Goal: Task Accomplishment & Management: Complete application form

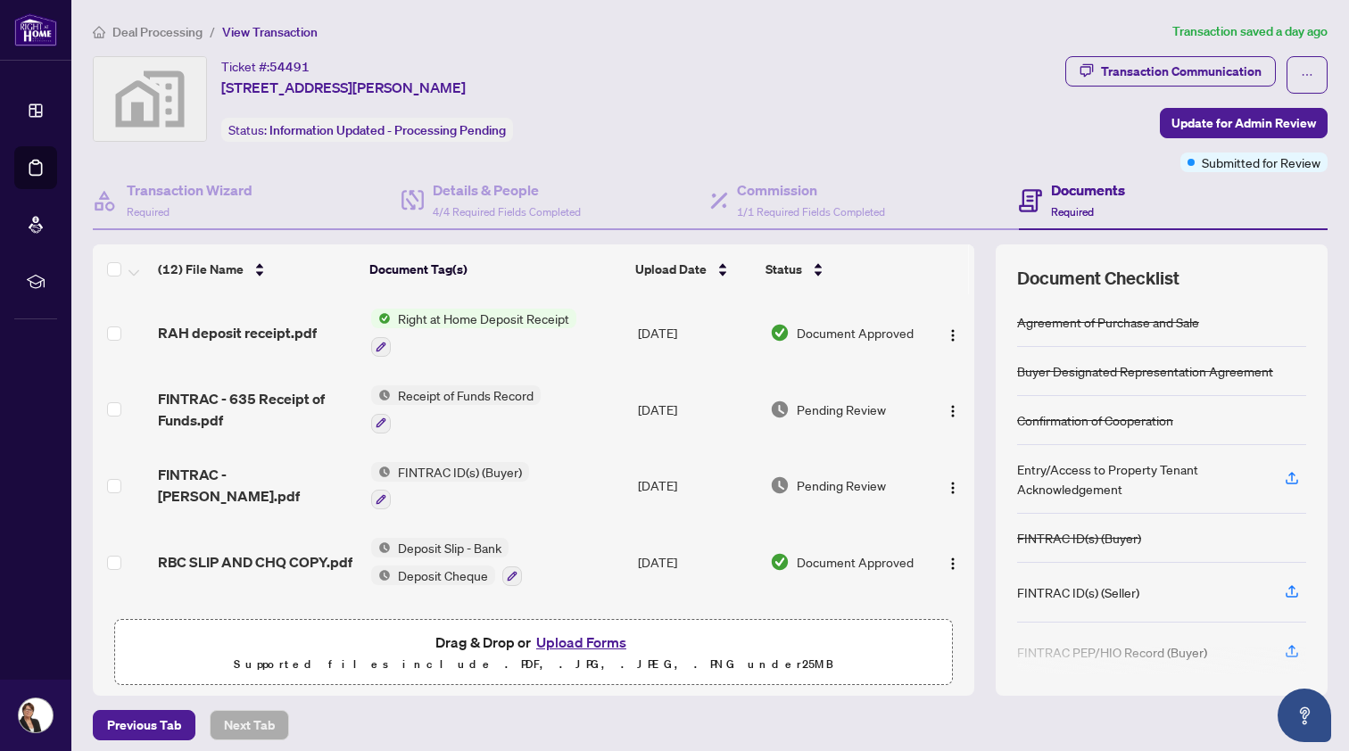
click at [137, 31] on span "Deal Processing" at bounding box center [157, 32] width 90 height 16
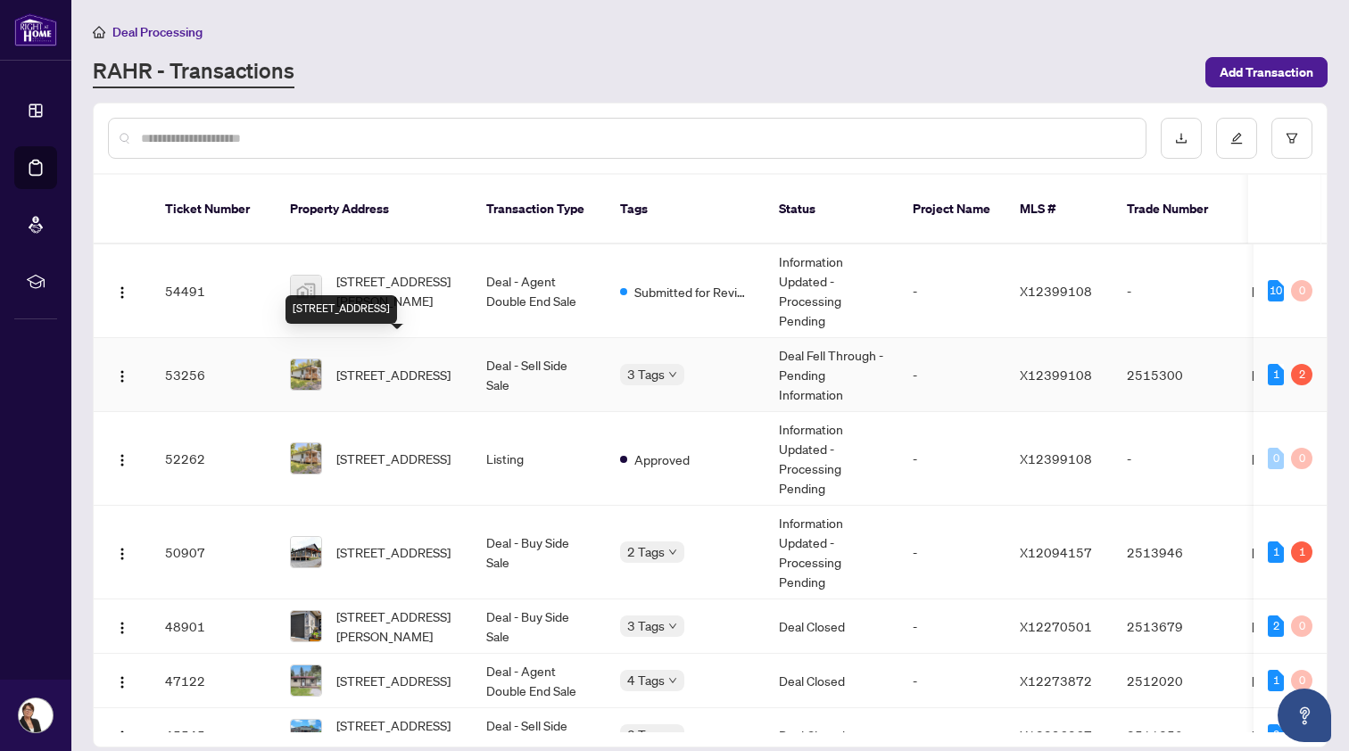
click at [403, 365] on span "[STREET_ADDRESS]" at bounding box center [393, 375] width 114 height 20
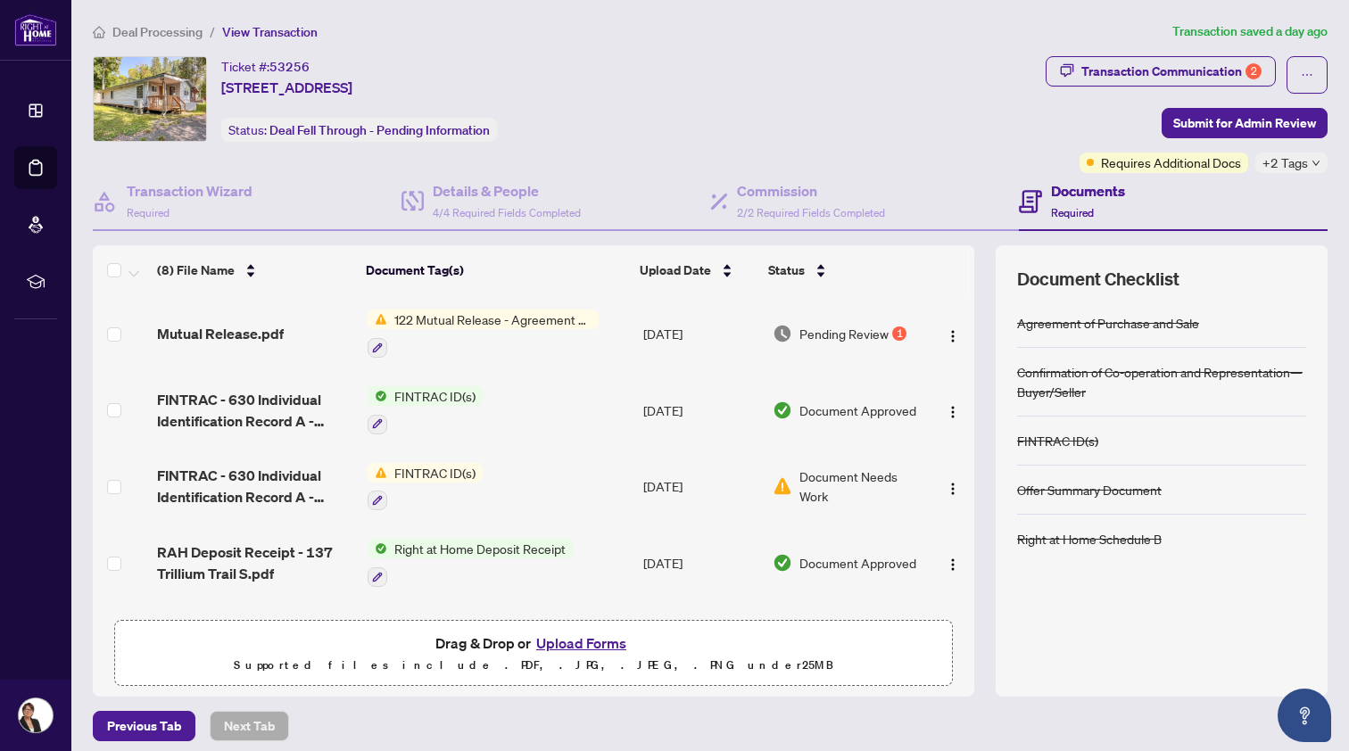
click at [582, 642] on button "Upload Forms" at bounding box center [581, 643] width 101 height 23
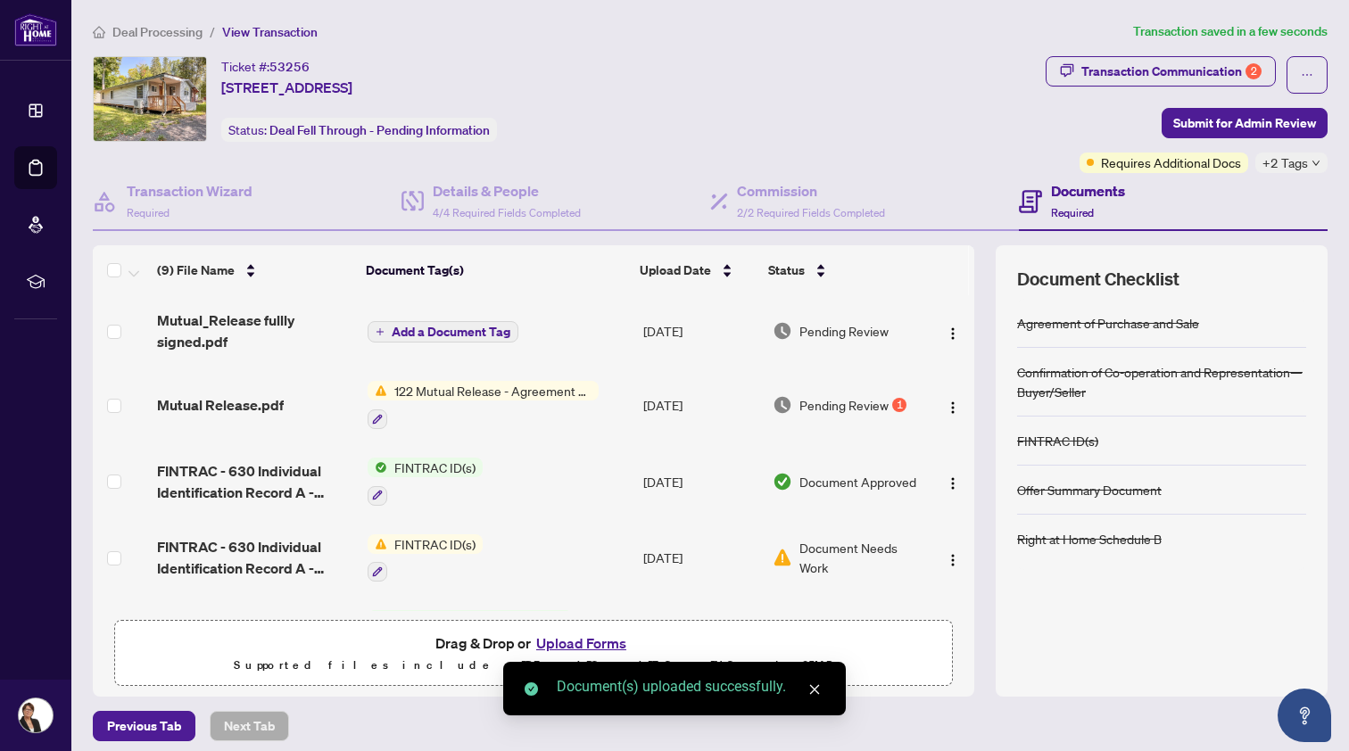
click at [426, 327] on span "Add a Document Tag" at bounding box center [451, 332] width 119 height 12
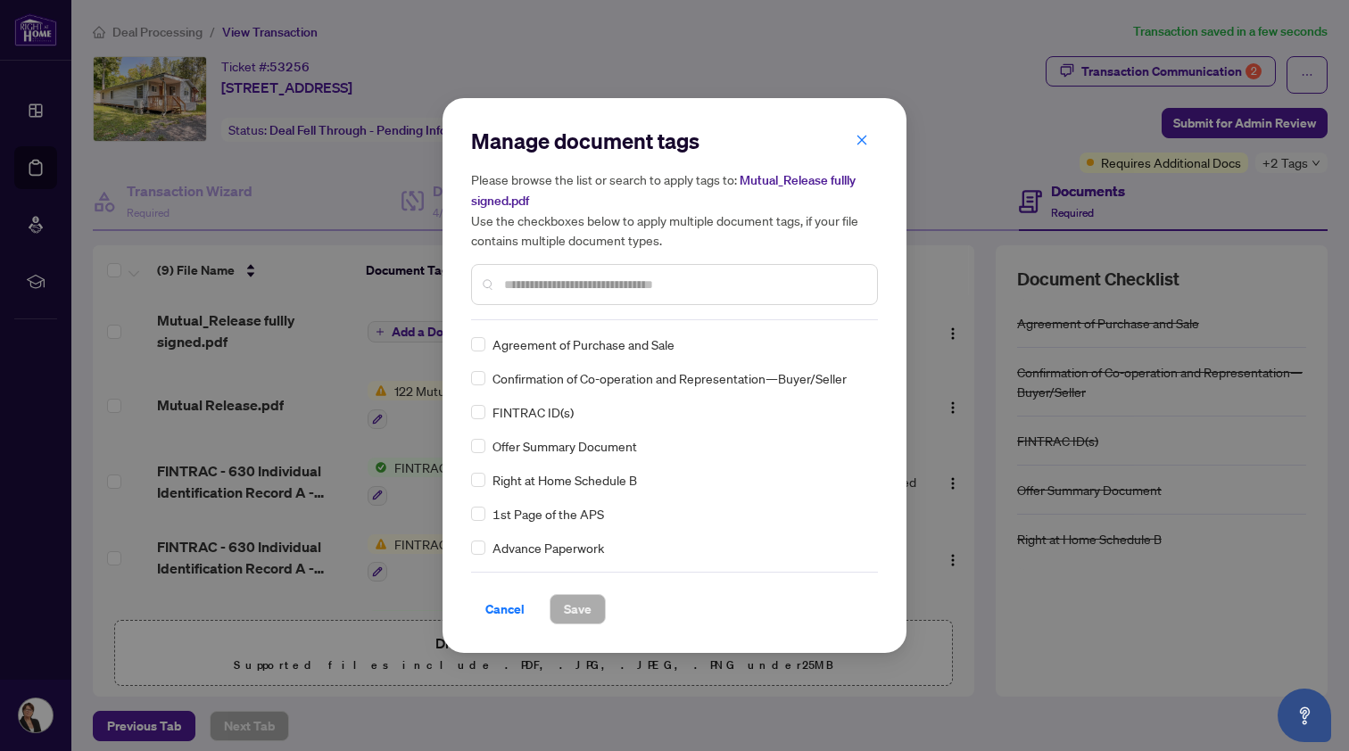
click at [528, 280] on input "text" at bounding box center [683, 285] width 359 height 20
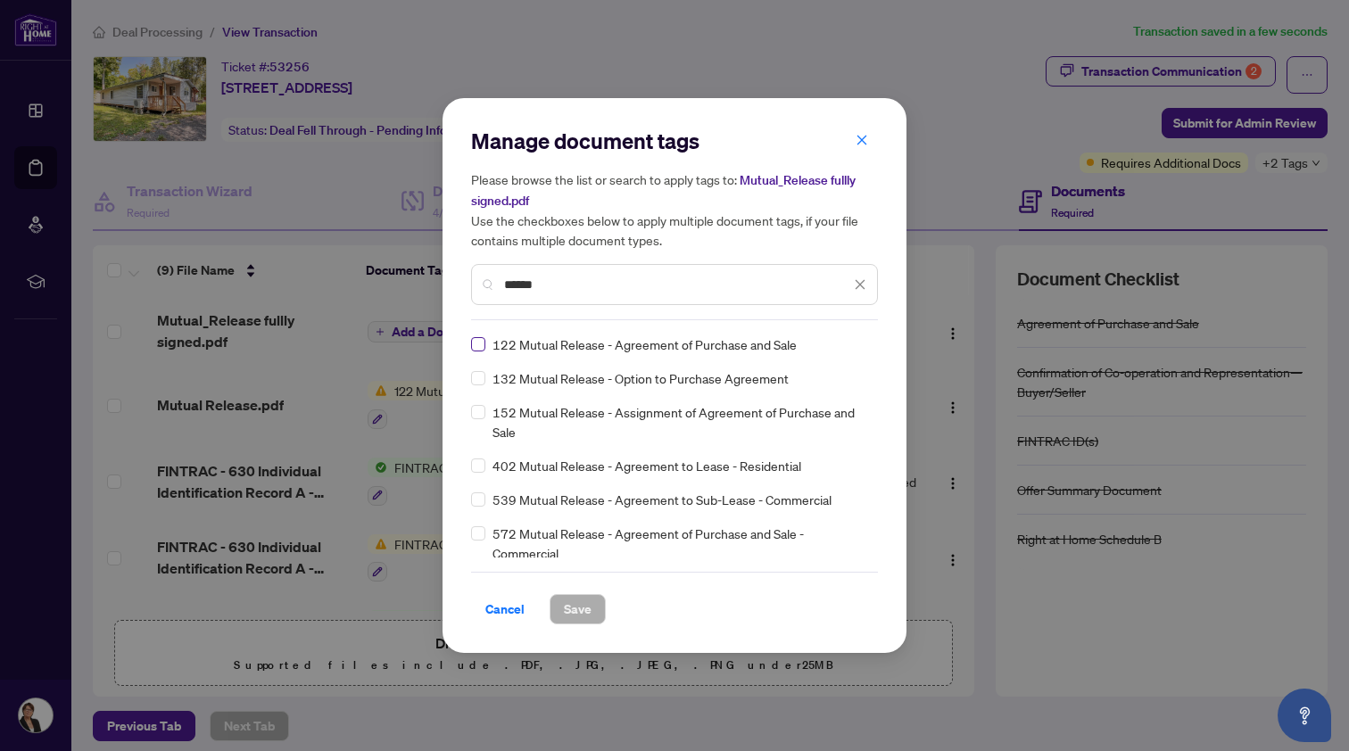
type input "******"
click at [577, 608] on span "Save" at bounding box center [578, 609] width 28 height 29
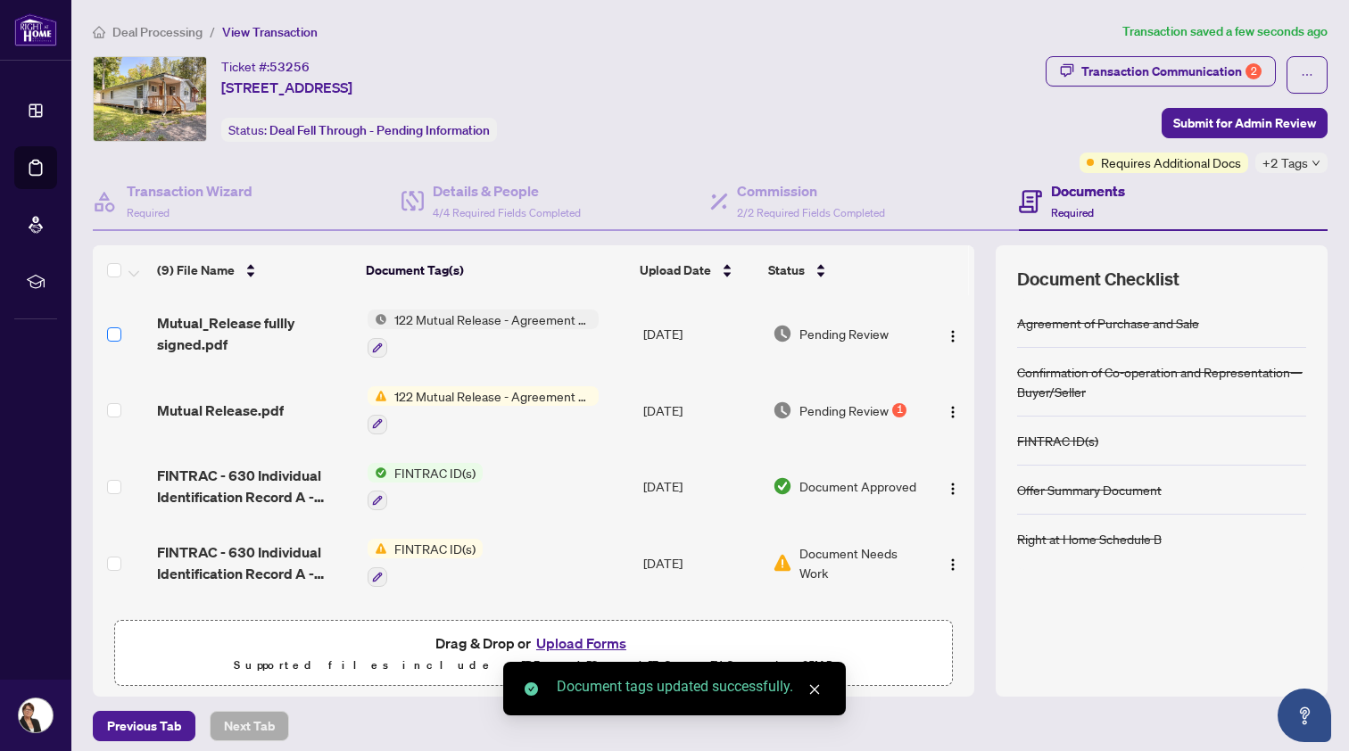
click at [118, 333] on span at bounding box center [114, 334] width 14 height 14
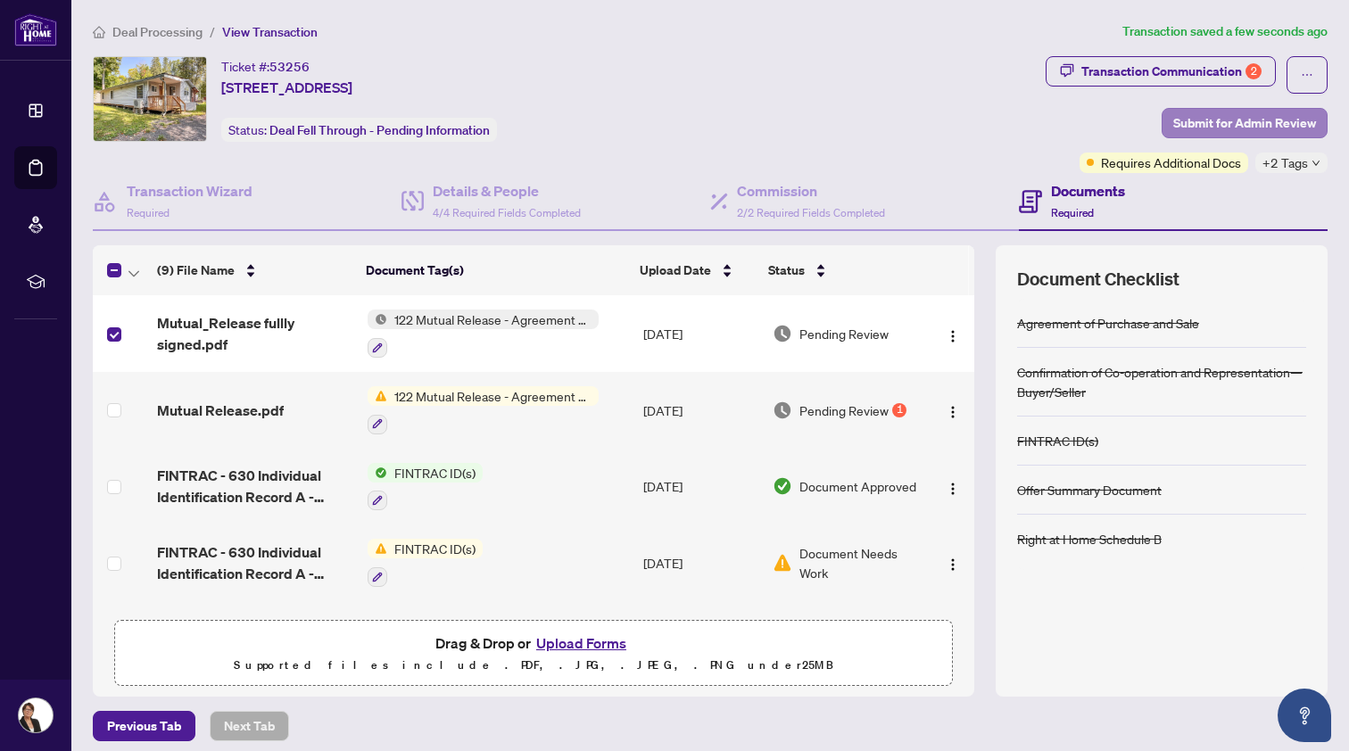
click at [1241, 120] on span "Submit for Admin Review" at bounding box center [1244, 123] width 143 height 29
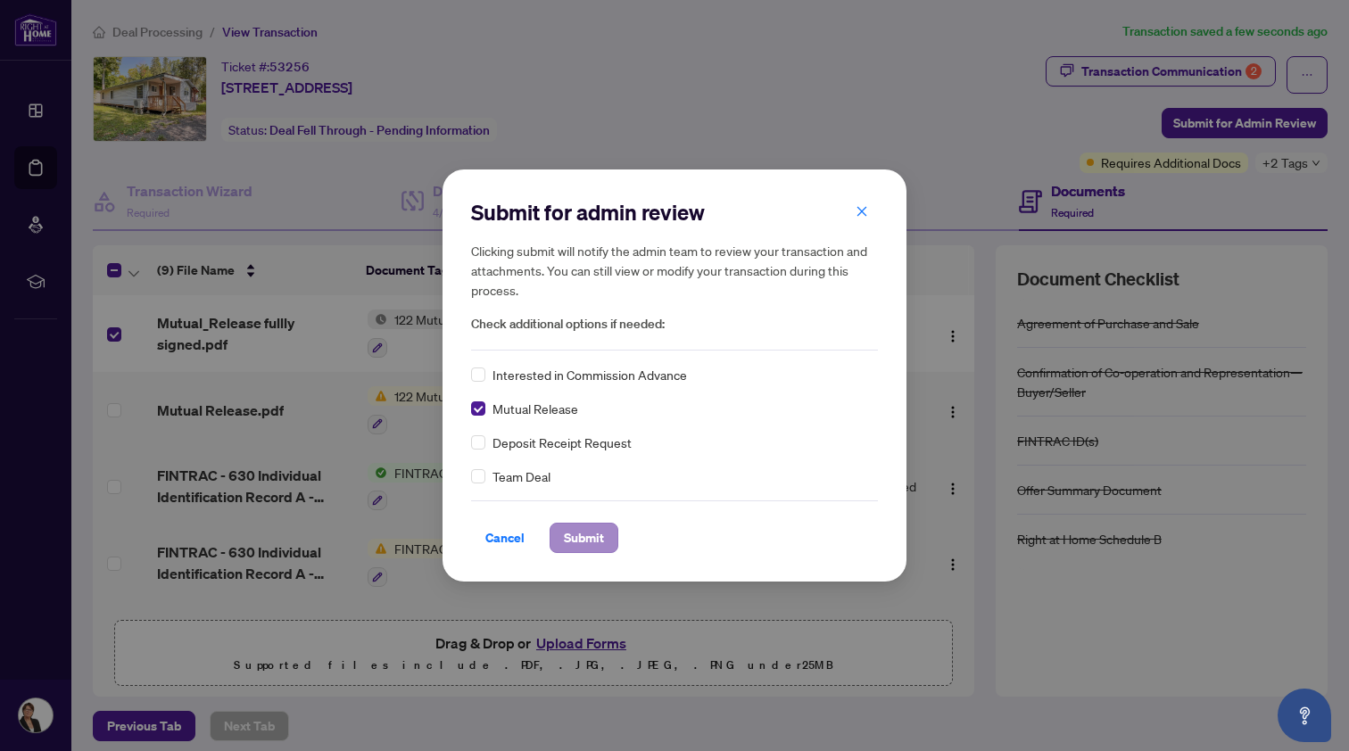
click at [587, 537] on span "Submit" at bounding box center [584, 538] width 40 height 29
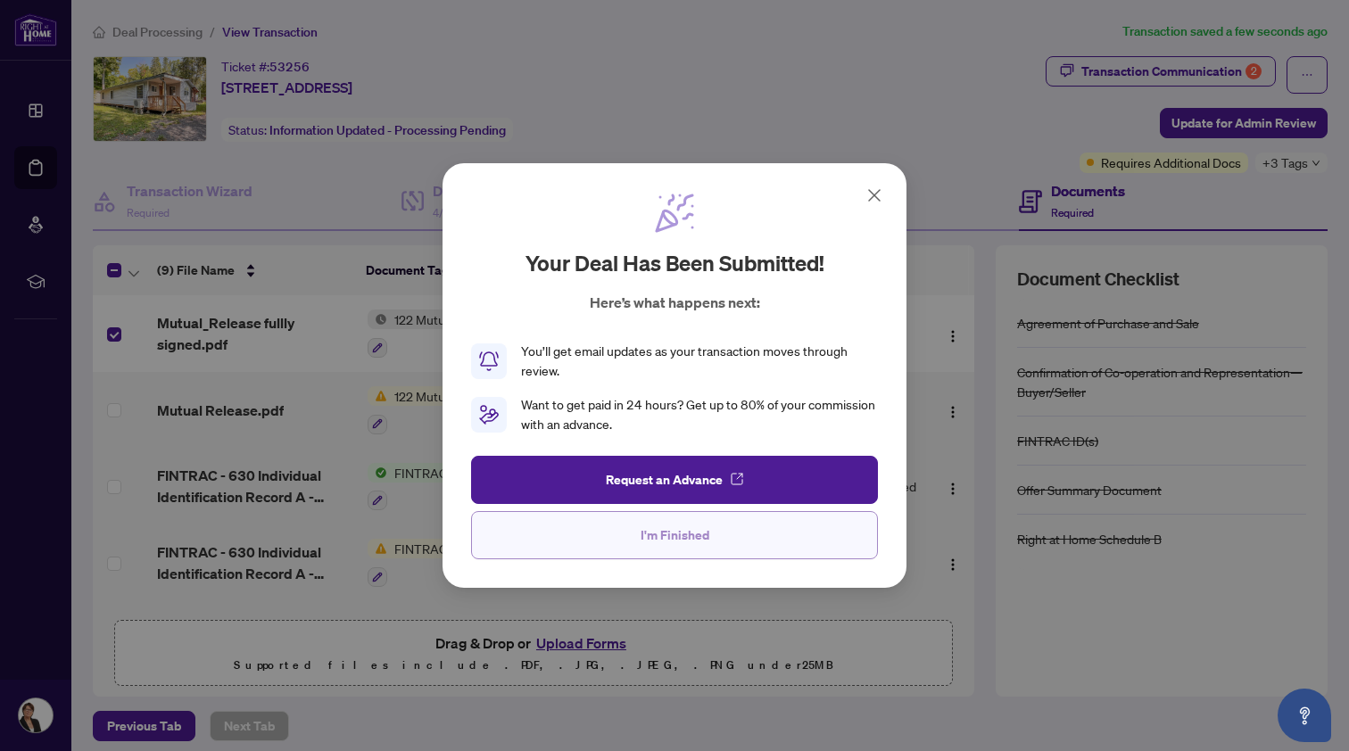
click at [657, 531] on span "I'm Finished" at bounding box center [674, 535] width 69 height 29
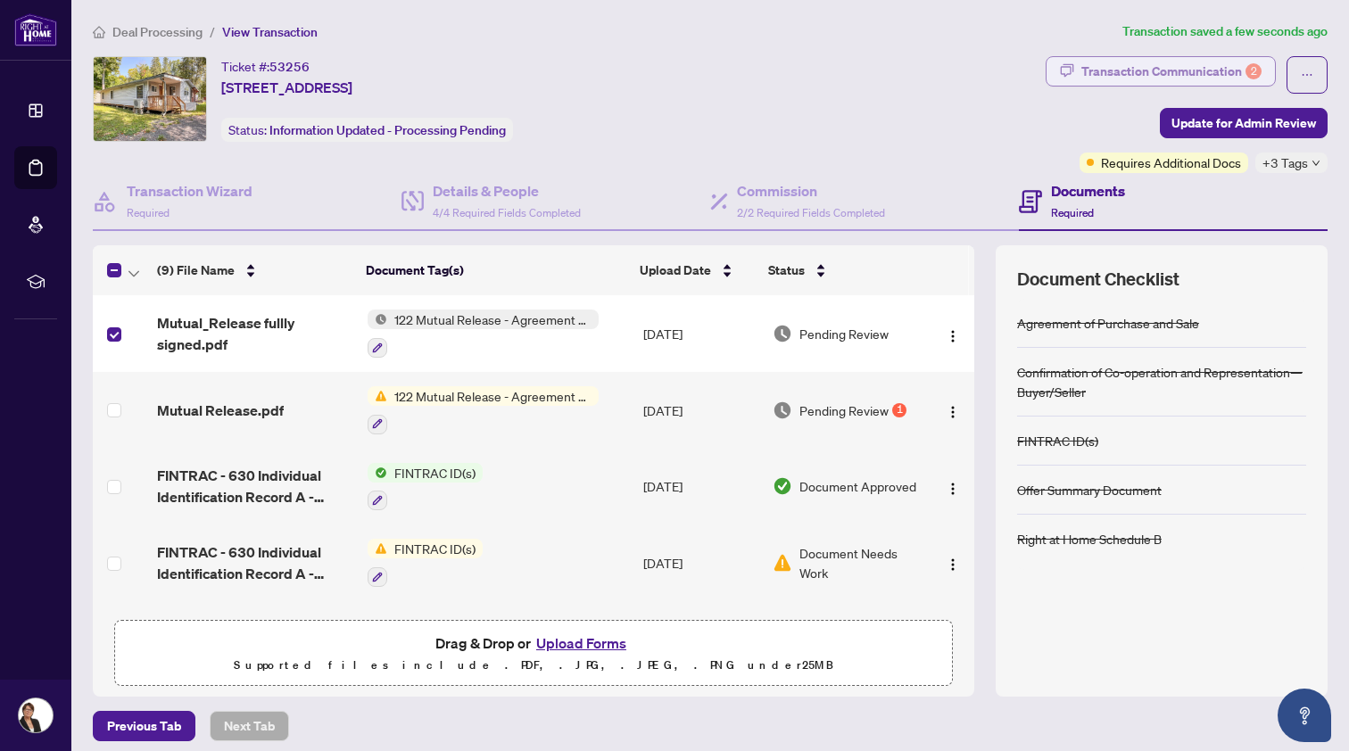
click at [1184, 61] on div "Transaction Communication 2" at bounding box center [1171, 71] width 180 height 29
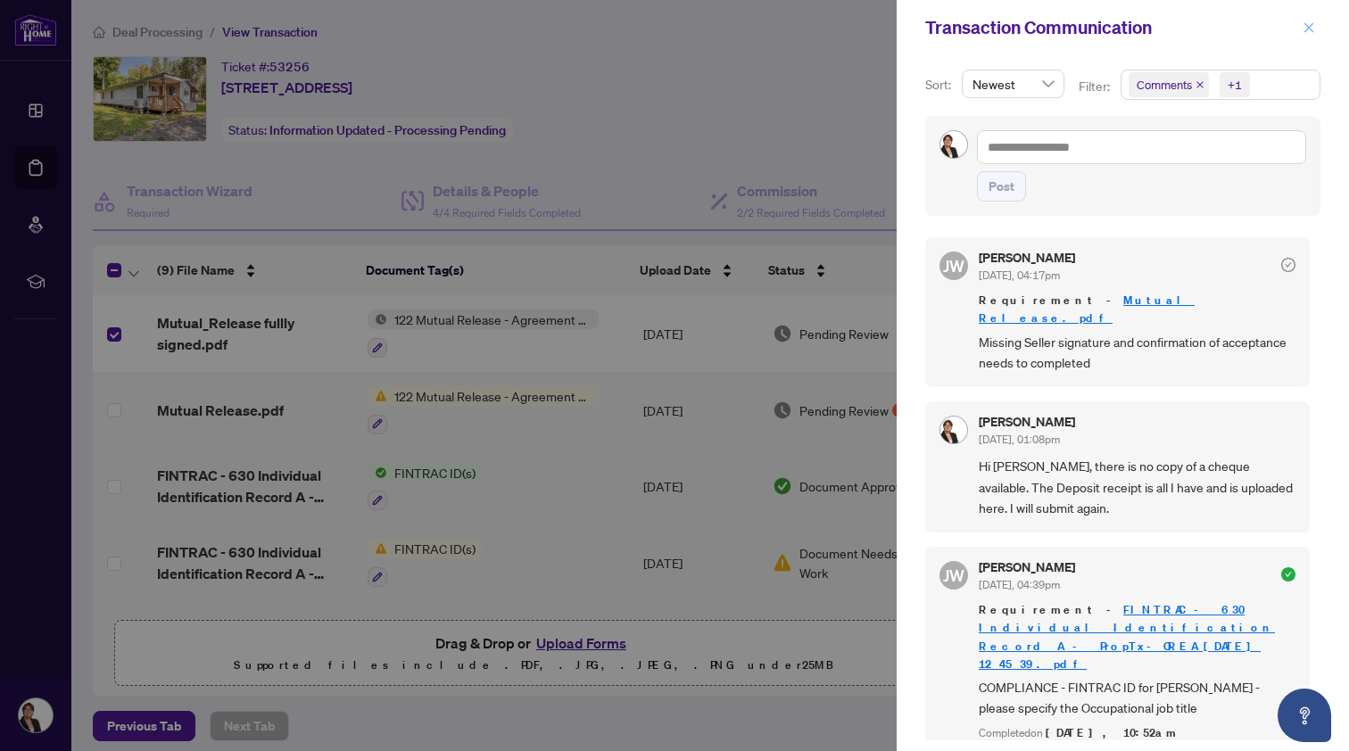
click at [1315, 26] on button "button" at bounding box center [1308, 27] width 23 height 21
